Goal: Task Accomplishment & Management: Use online tool/utility

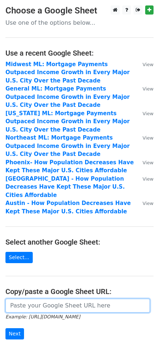
click at [58, 298] on input "url" at bounding box center [77, 305] width 144 height 14
paste input "[URL][DOMAIN_NAME]"
type input "[URL][DOMAIN_NAME]"
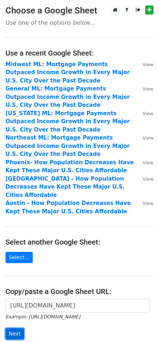
scroll to position [0, 0]
click at [18, 328] on input "Next" at bounding box center [14, 333] width 19 height 11
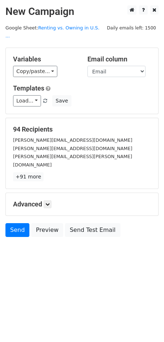
click at [57, 200] on h5 "Advanced" at bounding box center [82, 204] width 138 height 8
click at [52, 200] on link at bounding box center [48, 204] width 8 height 8
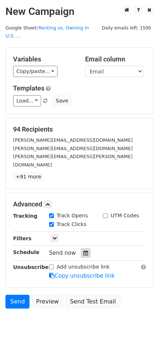
click at [83, 250] on icon at bounding box center [85, 252] width 5 height 5
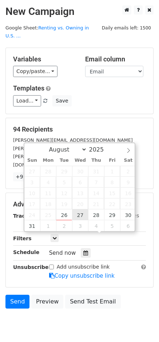
type input "2025-08-27 12:00"
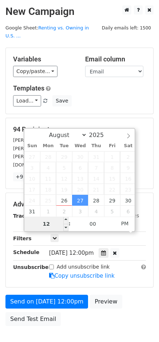
type input "7"
type input "2025-08-27 07:00"
type input "07"
click at [124, 222] on span "PM" at bounding box center [125, 223] width 20 height 15
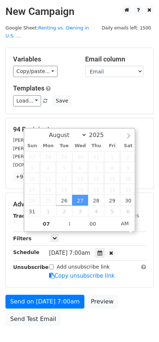
click at [136, 294] on div "Send on Aug 27 at 7:00am Preview Send Test Email" at bounding box center [79, 311] width 159 height 35
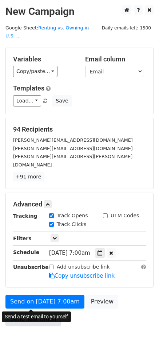
click at [46, 312] on link "Send Test Email" at bounding box center [32, 319] width 55 height 14
click at [19, 312] on link "Send Test Email" at bounding box center [32, 319] width 55 height 14
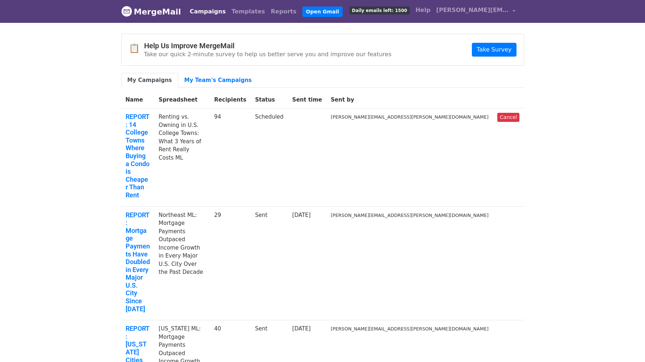
click at [516, 122] on td "Cancel" at bounding box center [508, 158] width 31 height 98
click at [516, 119] on link "Cancel" at bounding box center [508, 117] width 22 height 9
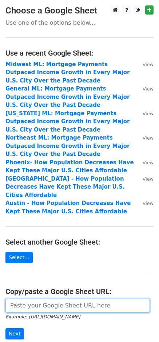
click at [77, 299] on input "url" at bounding box center [77, 305] width 144 height 14
paste input "[URL][DOMAIN_NAME]"
type input "[URL][DOMAIN_NAME]"
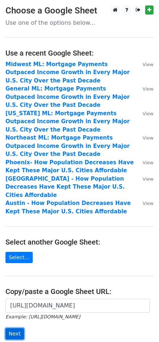
scroll to position [0, 0]
click at [20, 328] on input "Next" at bounding box center [14, 333] width 19 height 11
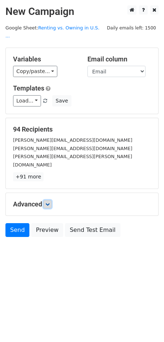
click at [52, 200] on link at bounding box center [48, 204] width 8 height 8
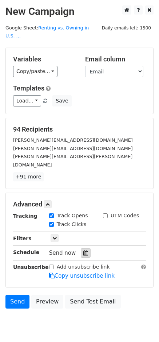
click at [83, 250] on icon at bounding box center [85, 252] width 5 height 5
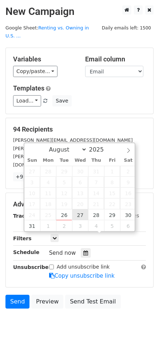
type input "2025-08-27 12:00"
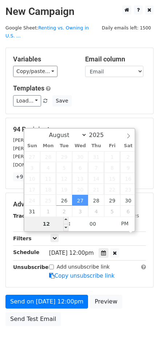
type input "7"
type input "2025-08-27 07:00"
type input "07"
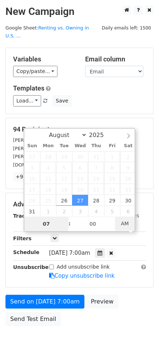
click at [120, 223] on span "AM" at bounding box center [125, 223] width 20 height 15
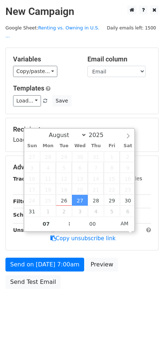
click at [120, 301] on body "New Campaign Daily emails left: 1500 Google Sheet: Renting vs. Owning in U.S. .…" at bounding box center [82, 163] width 164 height 316
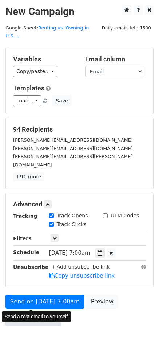
click at [29, 312] on link "Send Test Email" at bounding box center [32, 319] width 55 height 14
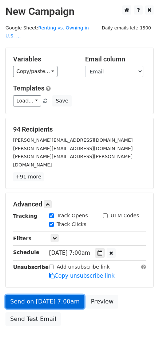
click at [67, 294] on link "Send on Aug 27 at 7:00am" at bounding box center [44, 301] width 79 height 14
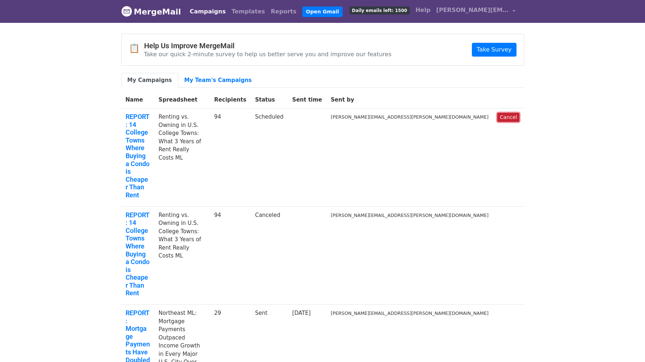
click at [513, 117] on link "Cancel" at bounding box center [508, 117] width 22 height 9
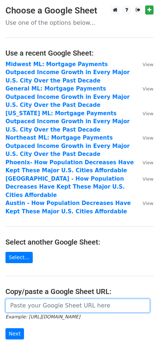
click at [38, 298] on input "url" at bounding box center [77, 305] width 144 height 14
paste input "[URL][DOMAIN_NAME]"
type input "[URL][DOMAIN_NAME]"
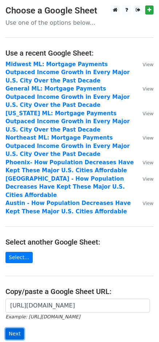
click at [13, 328] on input "Next" at bounding box center [14, 333] width 19 height 11
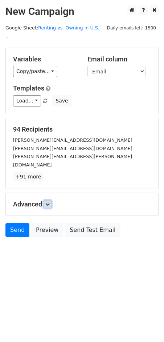
click at [50, 200] on link at bounding box center [48, 204] width 8 height 8
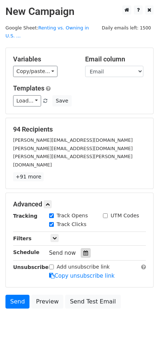
click at [86, 248] on div at bounding box center [86, 252] width 10 height 9
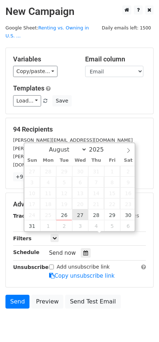
type input "2025-08-27 12:00"
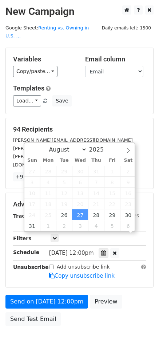
scroll to position [0, 0]
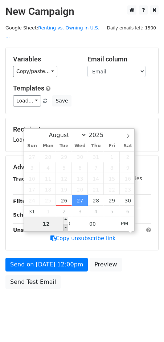
type input "7"
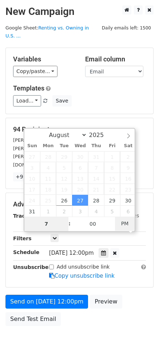
type input "2025-08-27 07:00"
type input "07"
click at [118, 224] on span "PM" at bounding box center [125, 223] width 20 height 15
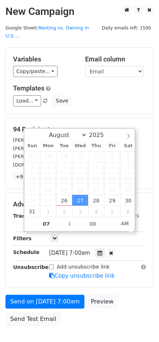
click at [134, 294] on div "Send on Aug 27 at 7:00am Preview Send Test Email" at bounding box center [79, 311] width 159 height 35
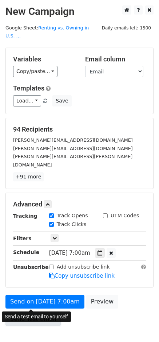
click at [40, 312] on link "Send Test Email" at bounding box center [32, 319] width 55 height 14
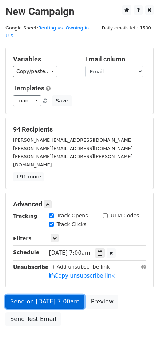
click at [60, 294] on link "Send on Aug 27 at 7:00am" at bounding box center [44, 301] width 79 height 14
